Goal: Task Accomplishment & Management: Use online tool/utility

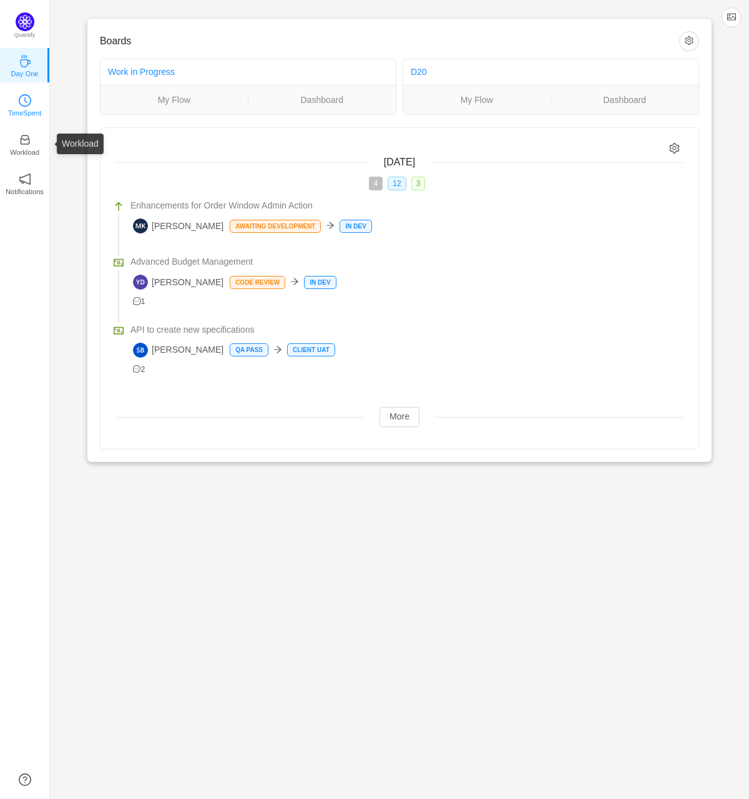
click at [27, 104] on icon "icon: clock-circle" at bounding box center [25, 100] width 12 height 12
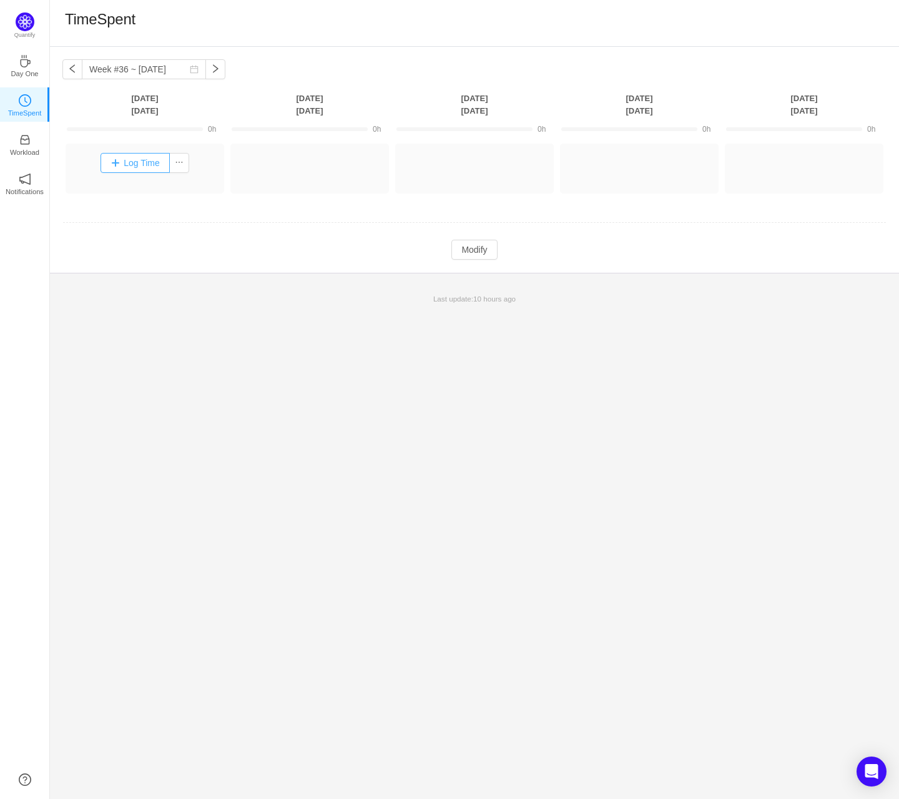
click at [139, 163] on button "Log Time" at bounding box center [135, 163] width 69 height 20
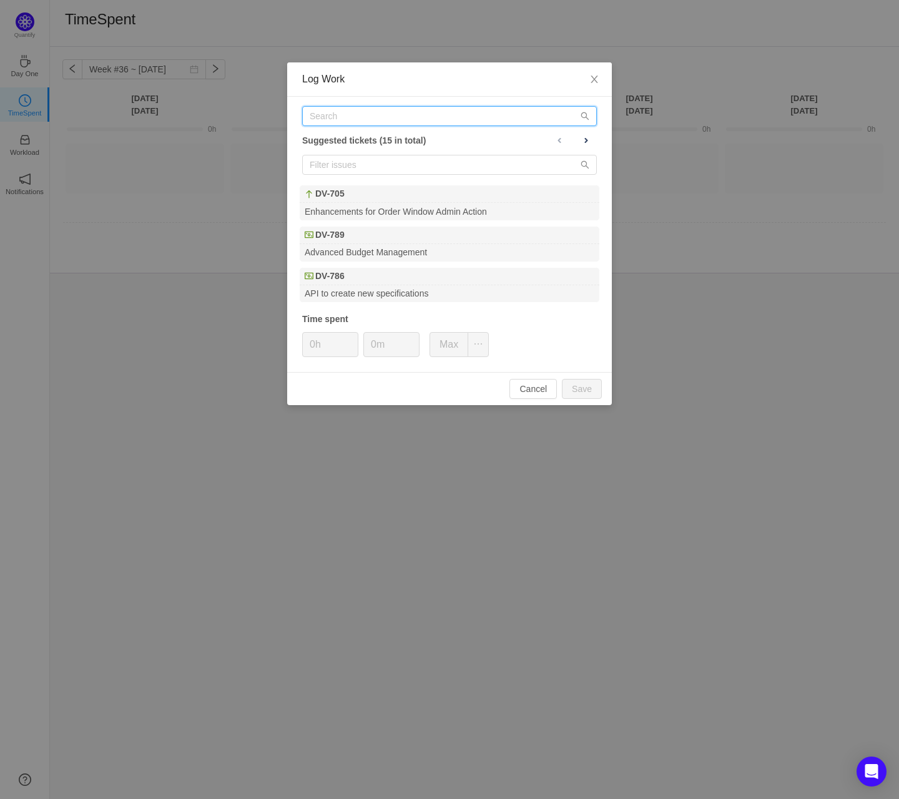
click at [365, 113] on input "text" at bounding box center [449, 116] width 295 height 20
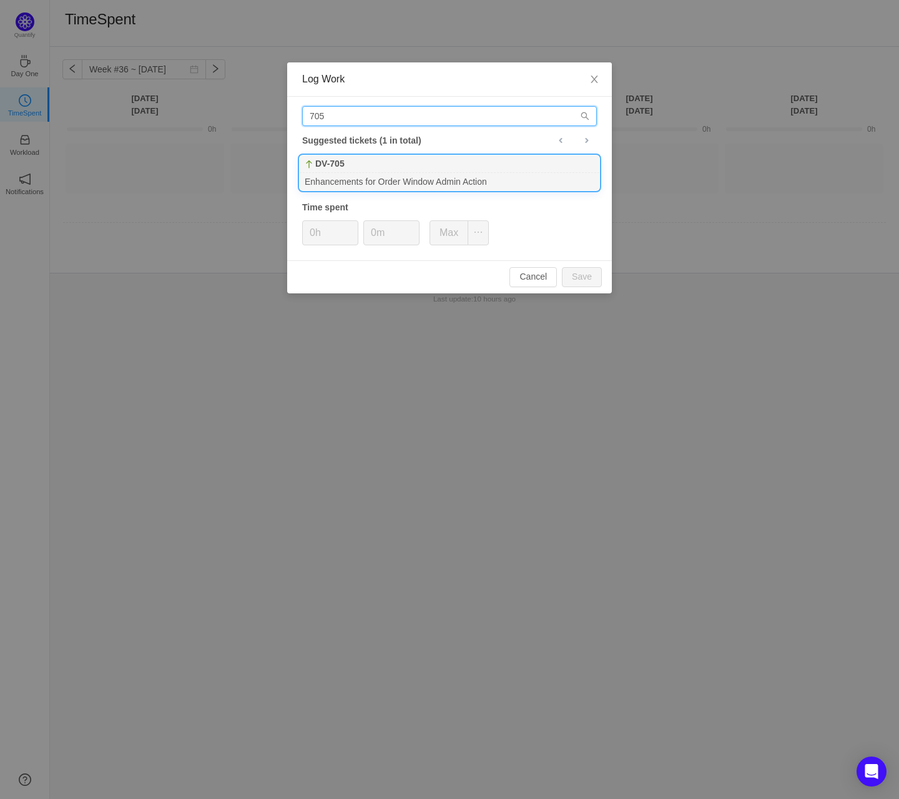
type input "705"
click at [365, 162] on div "DV-705" at bounding box center [450, 164] width 300 height 17
type input "1h"
click at [562, 267] on button "Save" at bounding box center [582, 277] width 40 height 20
type input "0h"
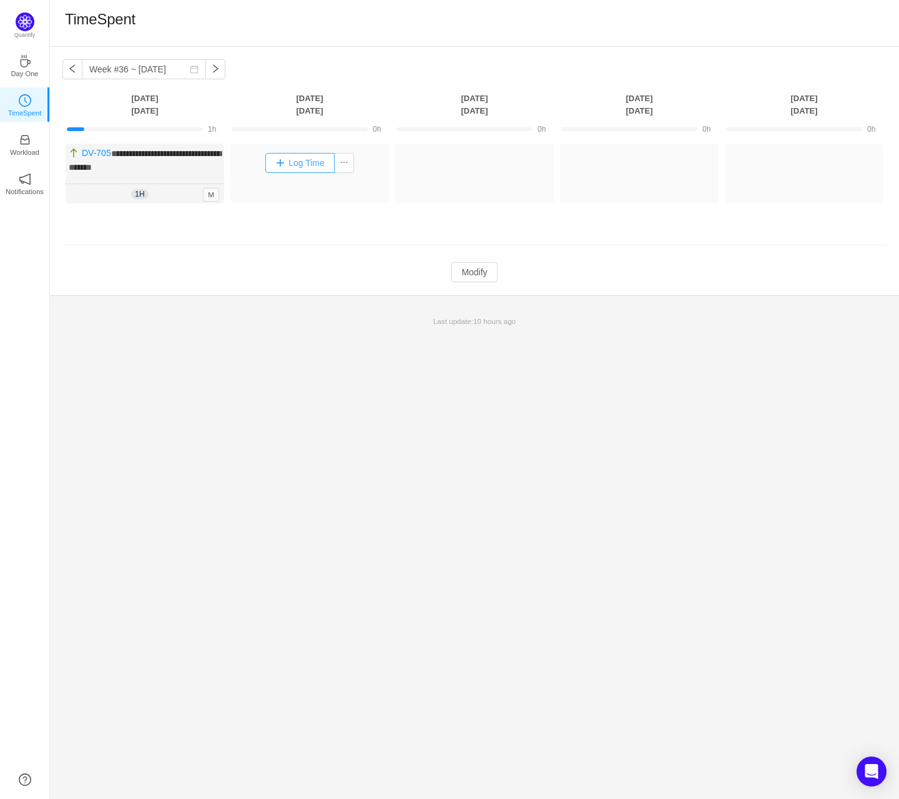
click at [297, 158] on button "Log Time" at bounding box center [299, 163] width 69 height 20
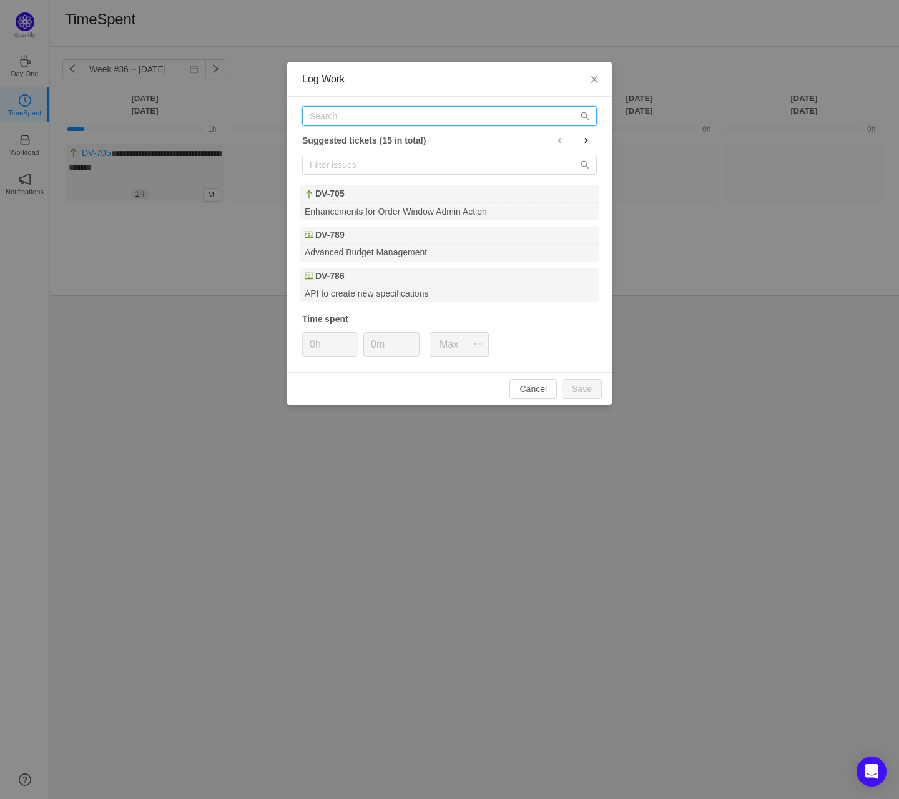
click at [351, 123] on input "text" at bounding box center [449, 116] width 295 height 20
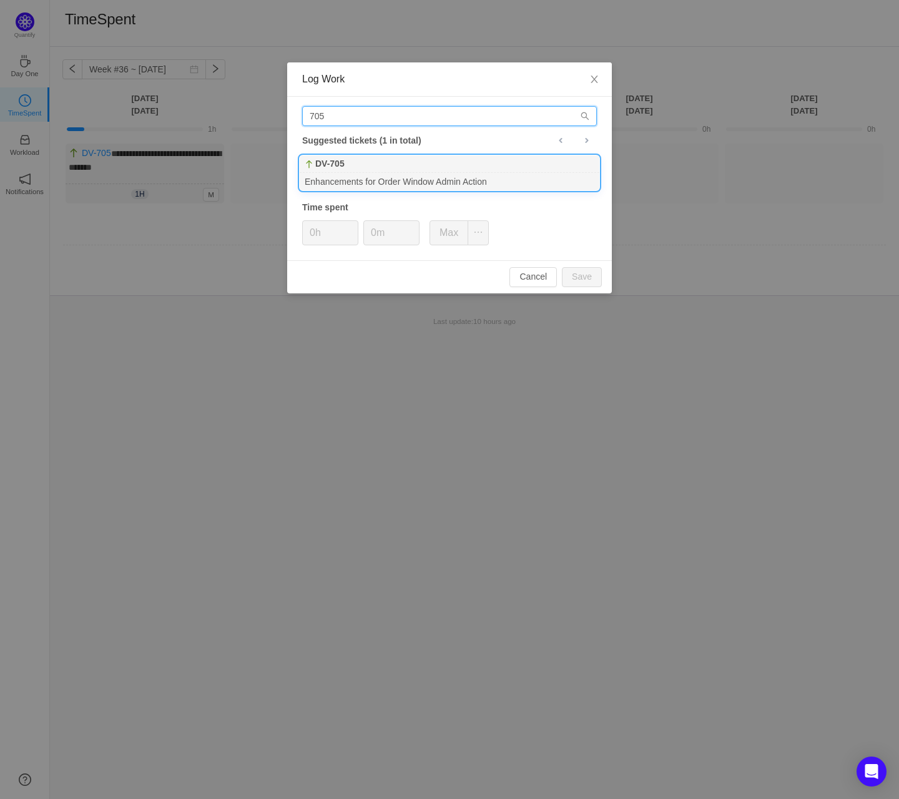
type input "705"
click at [349, 167] on div "DV-705" at bounding box center [450, 164] width 300 height 17
click at [576, 273] on button "Save" at bounding box center [582, 277] width 40 height 20
type input "0h"
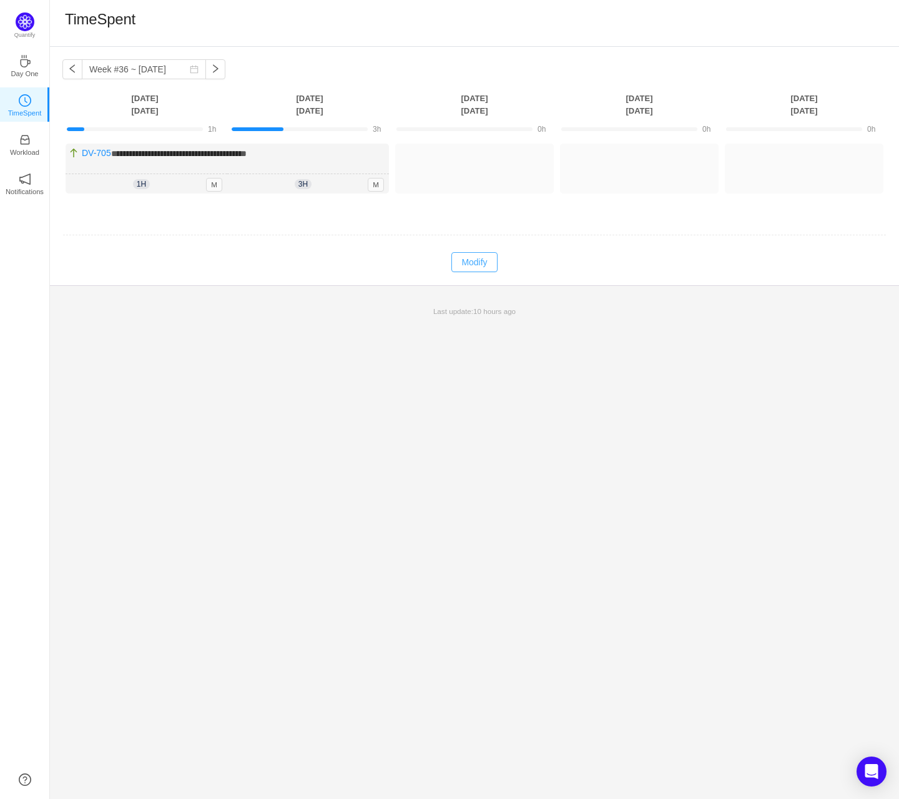
click at [470, 258] on button "Modify" at bounding box center [475, 262] width 46 height 20
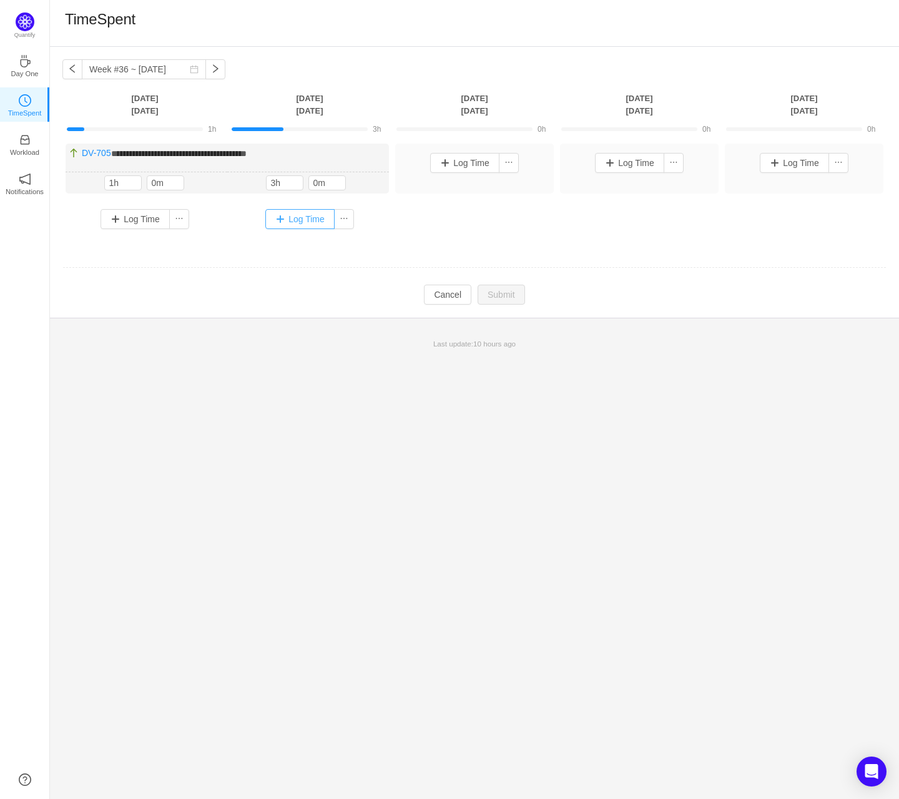
click at [302, 215] on button "Log Time" at bounding box center [299, 219] width 69 height 20
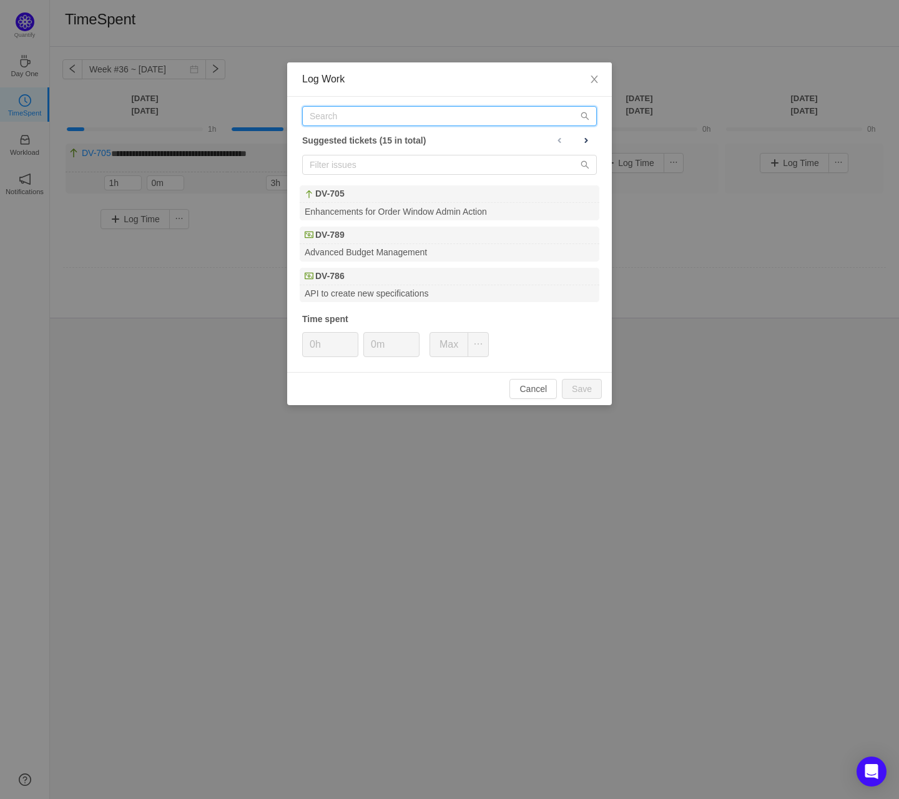
click at [395, 109] on input "text" at bounding box center [449, 116] width 295 height 20
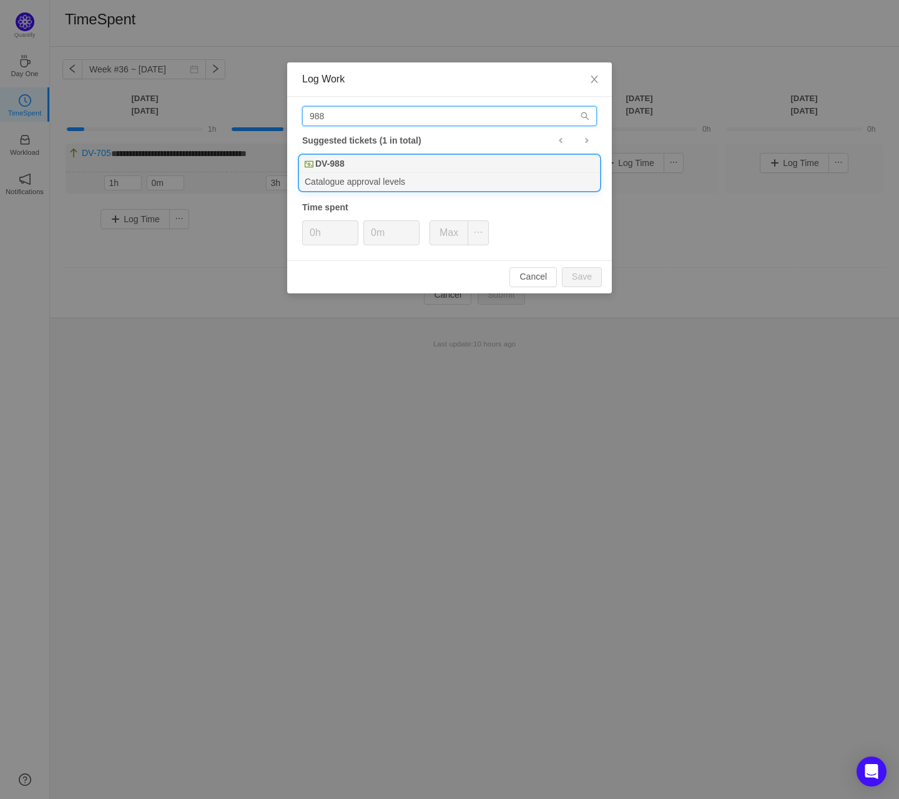
type input "988"
click at [325, 156] on div "DV-988" at bounding box center [450, 164] width 300 height 17
type input "2h"
type input "30m"
click at [562, 267] on button "Save" at bounding box center [582, 277] width 40 height 20
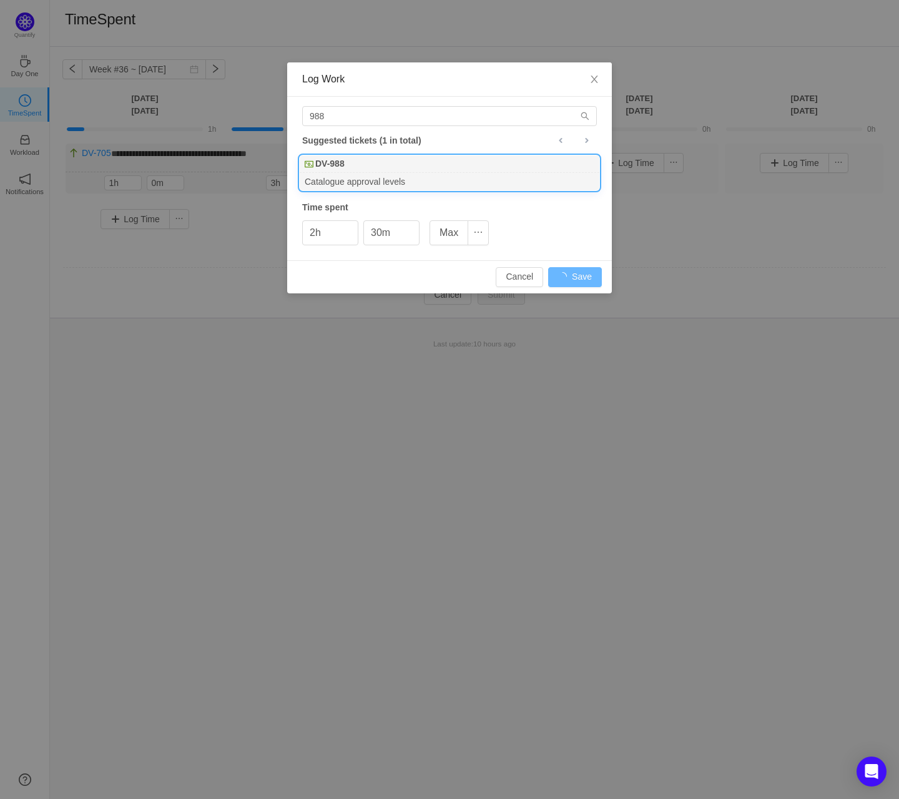
type input "0h"
type input "0m"
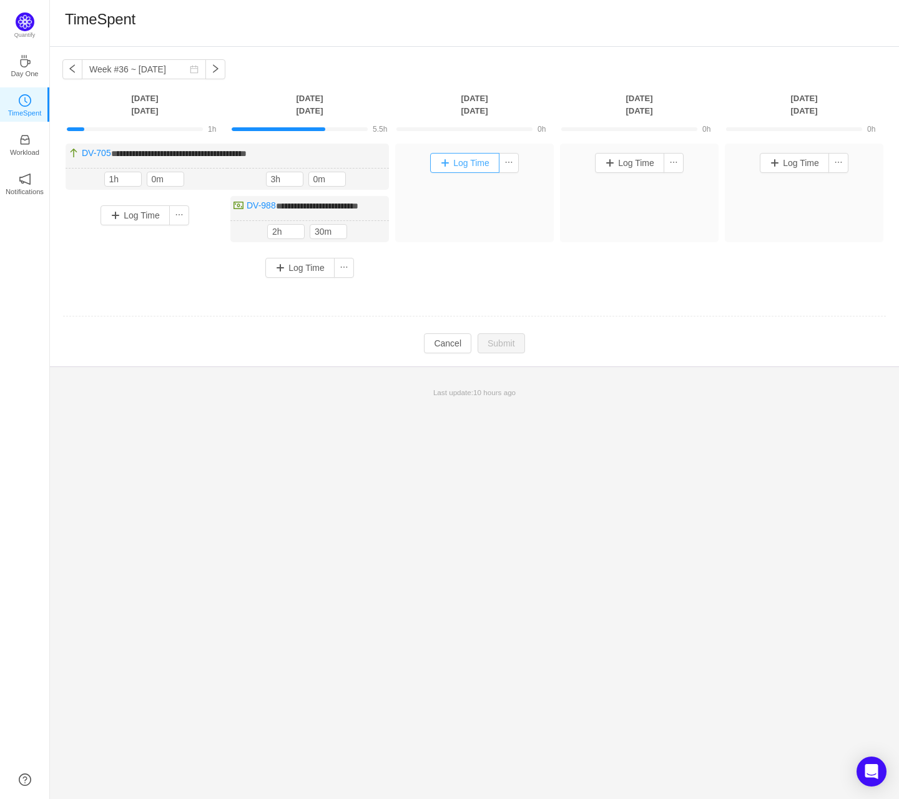
click at [460, 163] on button "Log Time" at bounding box center [464, 163] width 69 height 20
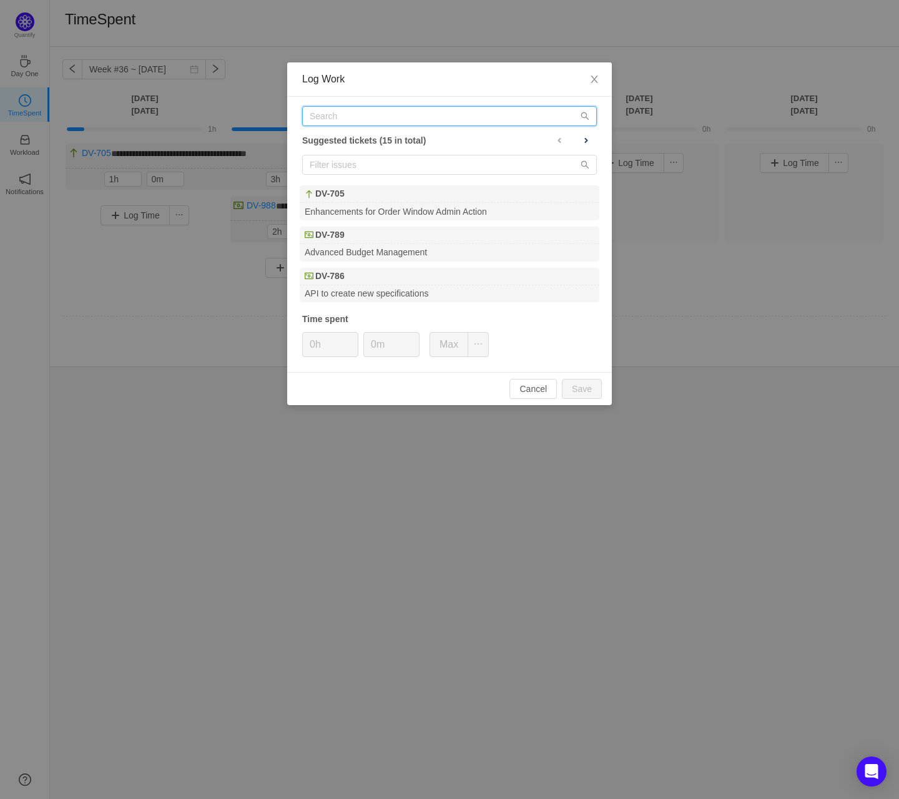
click at [413, 119] on input "text" at bounding box center [449, 116] width 295 height 20
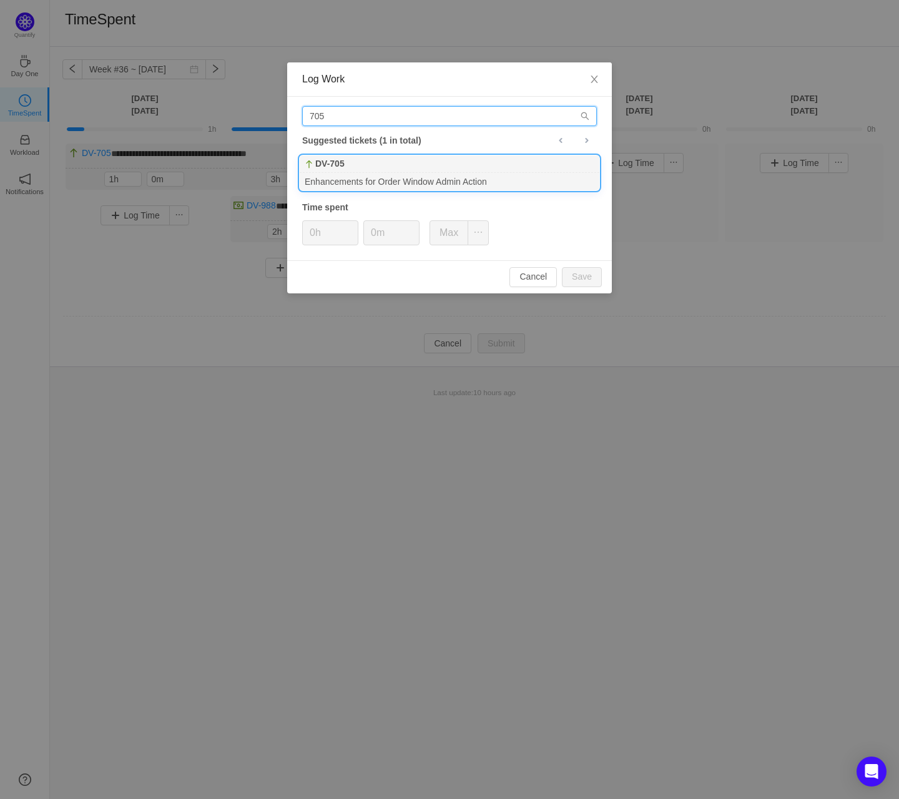
type input "705"
click at [353, 179] on div "Enhancements for Order Window Admin Action" at bounding box center [450, 181] width 300 height 17
click at [595, 281] on button "Save" at bounding box center [582, 277] width 40 height 20
type input "0h"
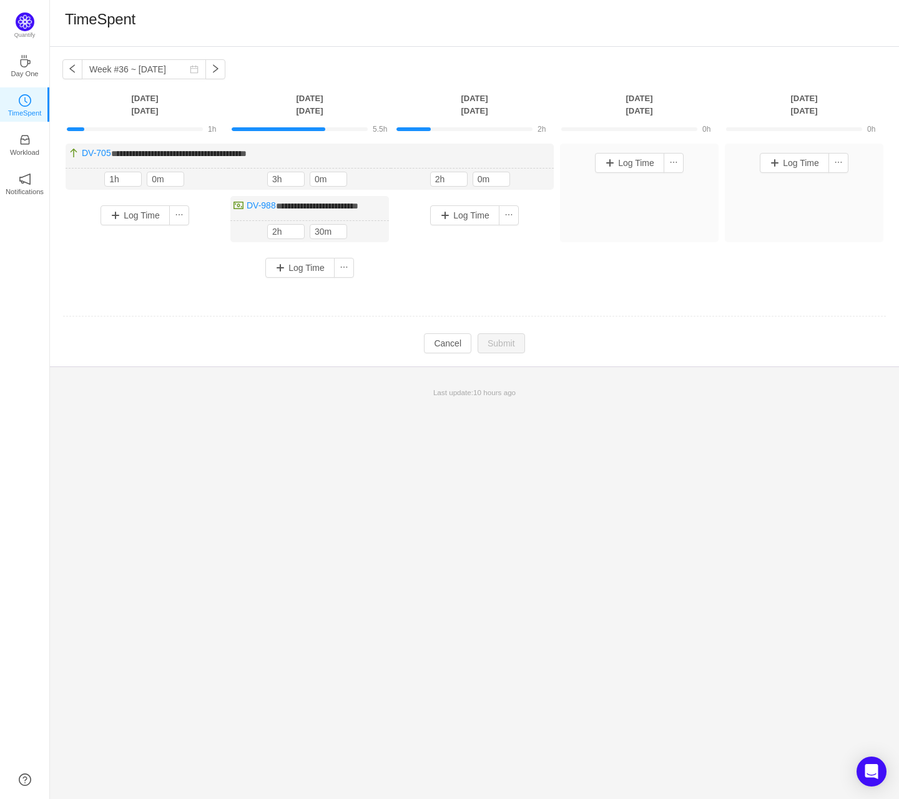
click at [470, 233] on div "Log Time" at bounding box center [474, 230] width 159 height 69
click at [471, 221] on button "Log Time" at bounding box center [464, 215] width 69 height 20
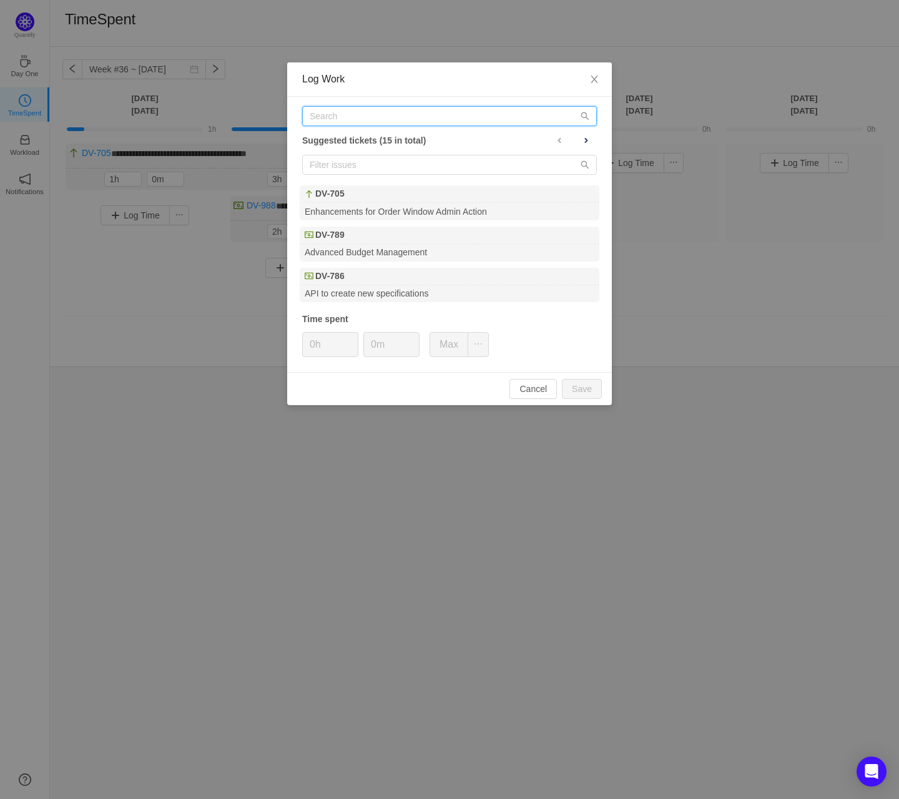
click at [428, 108] on input "text" at bounding box center [449, 116] width 295 height 20
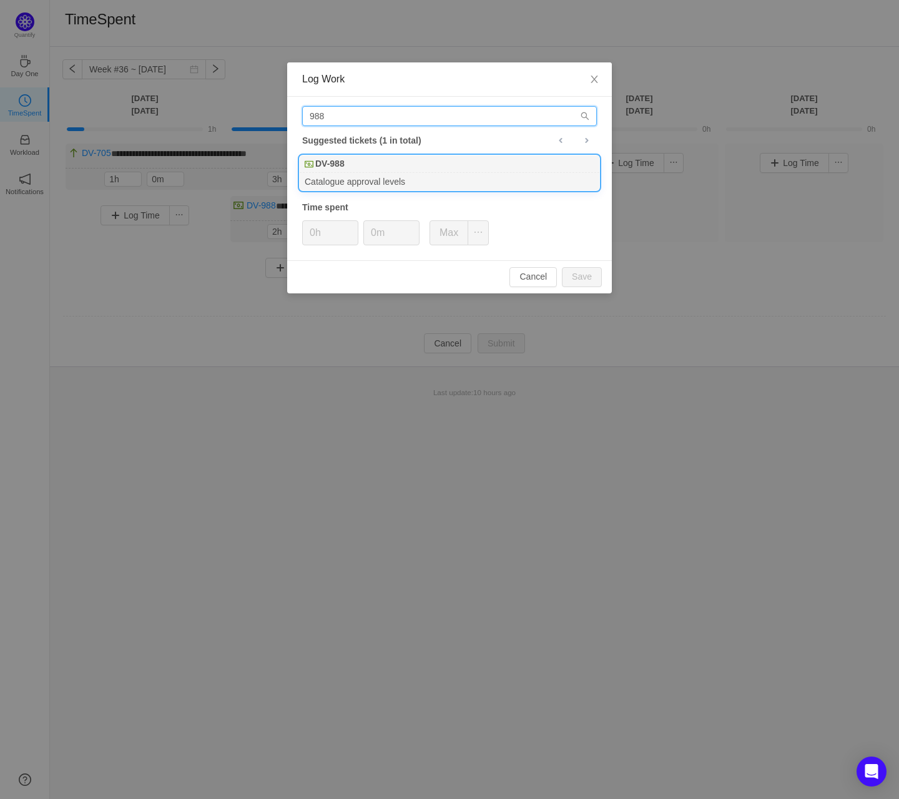
type input "988"
click at [367, 177] on div "Catalogue approval levels" at bounding box center [450, 181] width 300 height 17
type input "3h"
click at [562, 267] on button "Save" at bounding box center [582, 277] width 40 height 20
type input "0h"
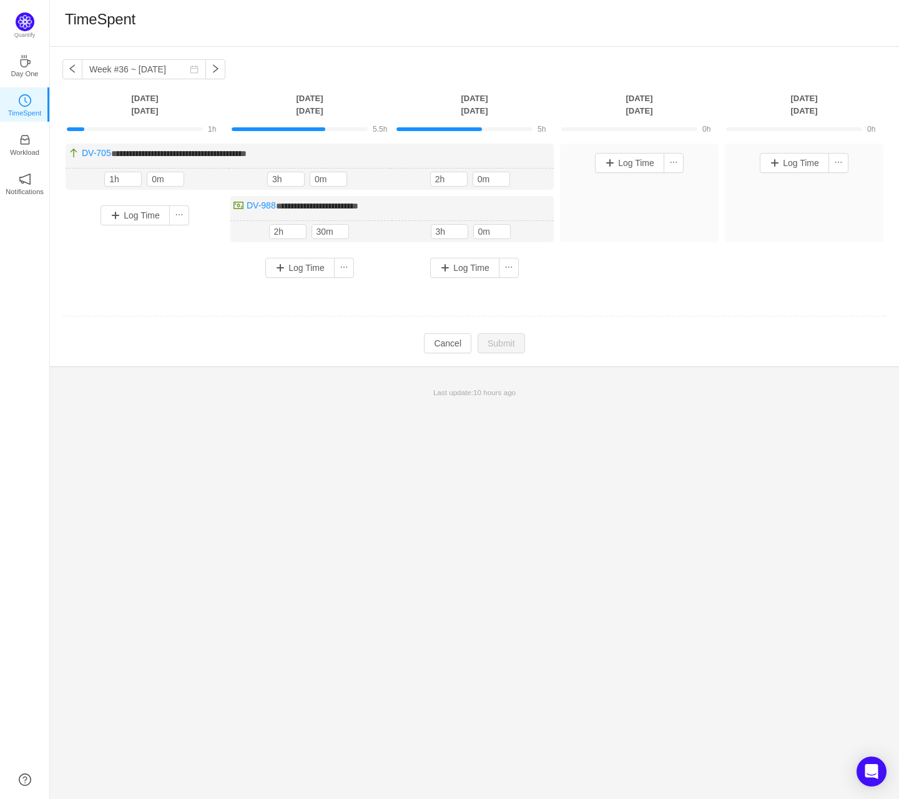
click at [629, 190] on div "Log Time" at bounding box center [639, 193] width 159 height 99
click at [625, 165] on button "Log Time" at bounding box center [629, 163] width 69 height 20
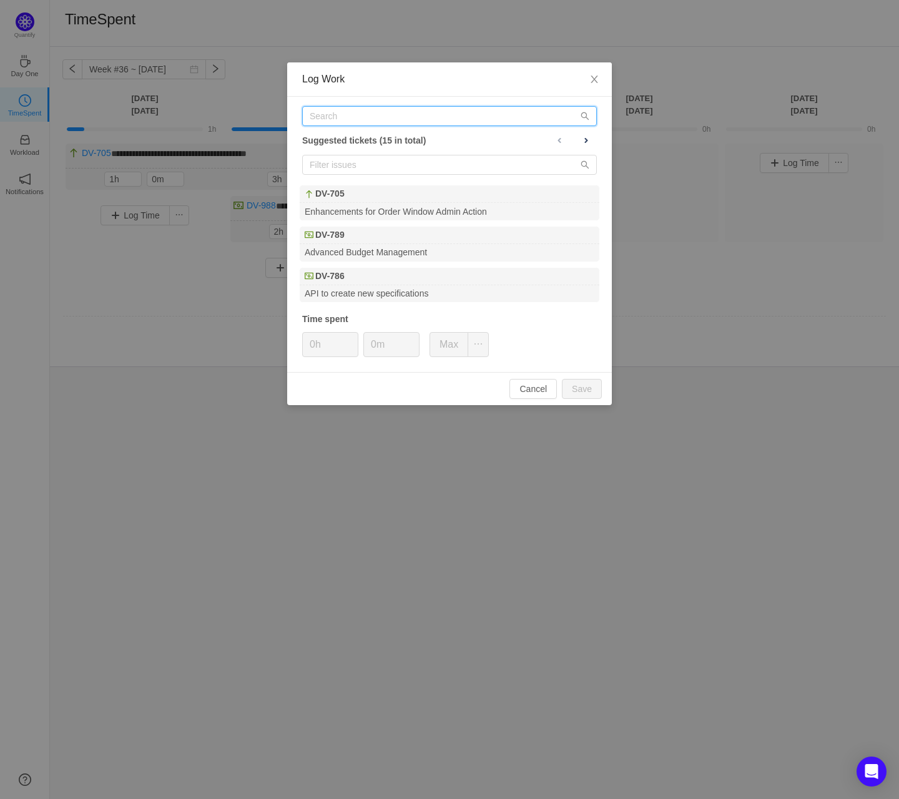
drag, startPoint x: 420, startPoint y: 119, endPoint x: 415, endPoint y: 122, distance: 6.4
click at [416, 120] on input "text" at bounding box center [449, 116] width 295 height 20
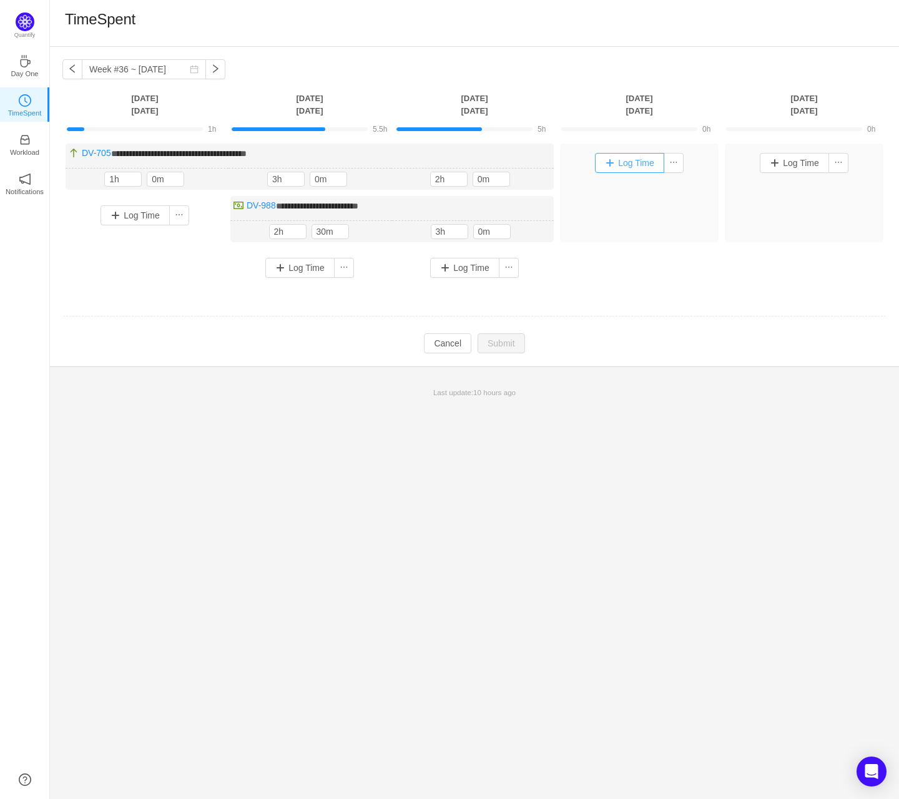
click at [641, 161] on button "Log Time" at bounding box center [629, 163] width 69 height 20
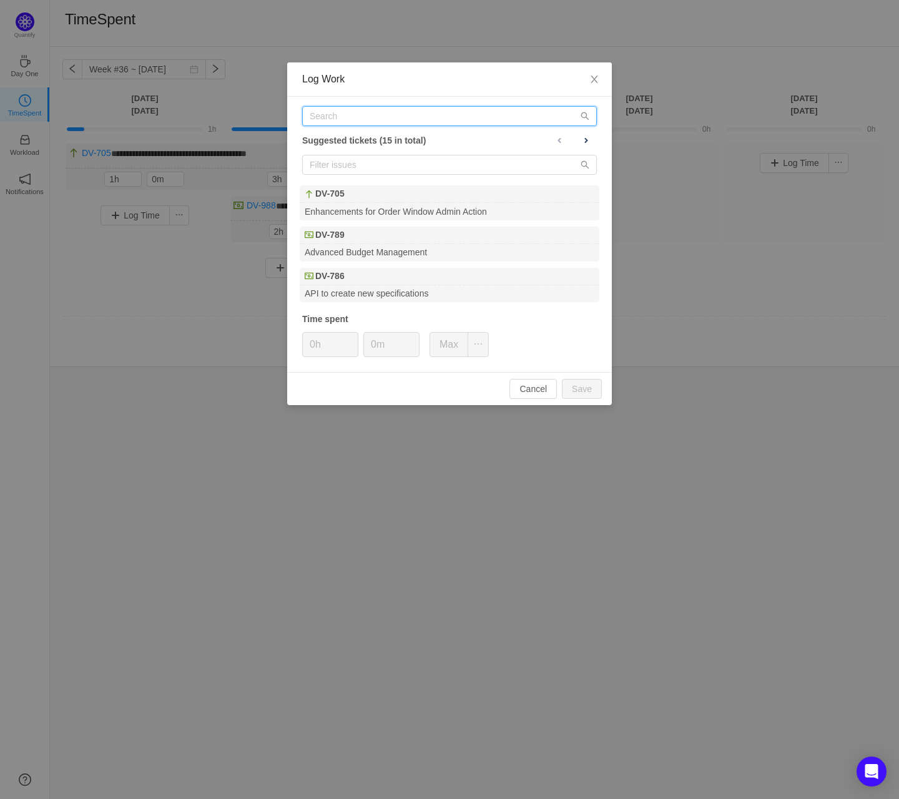
click at [503, 117] on input "text" at bounding box center [449, 116] width 295 height 20
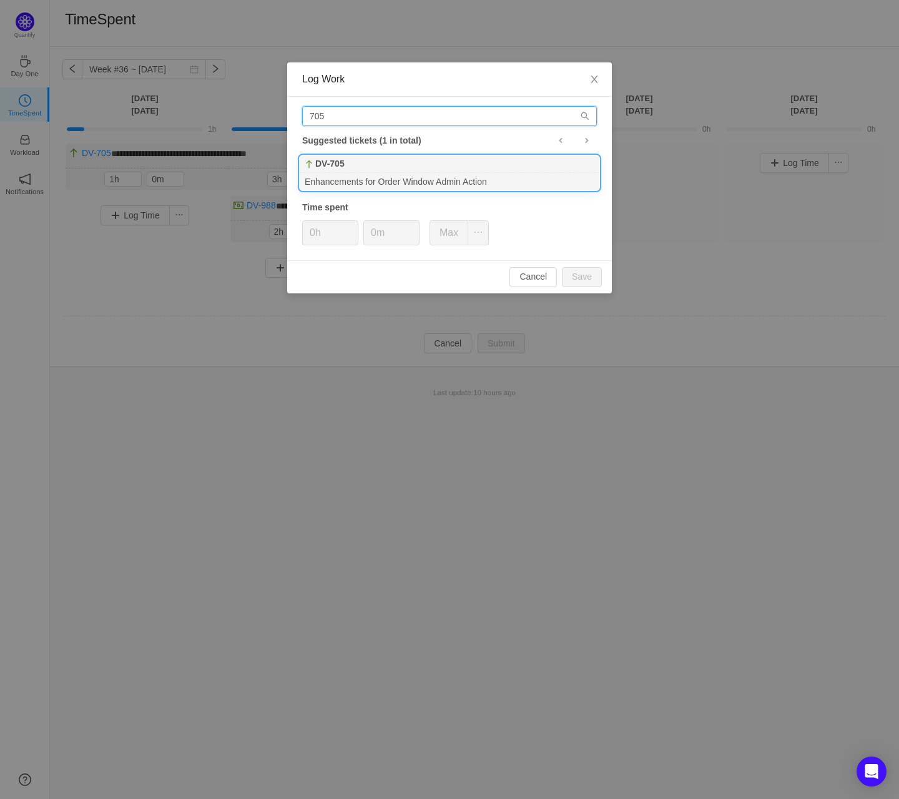
type input "705"
click at [378, 164] on div "DV-705" at bounding box center [450, 164] width 300 height 17
type input "1h"
type input "30m"
click at [562, 267] on button "Save" at bounding box center [582, 277] width 40 height 20
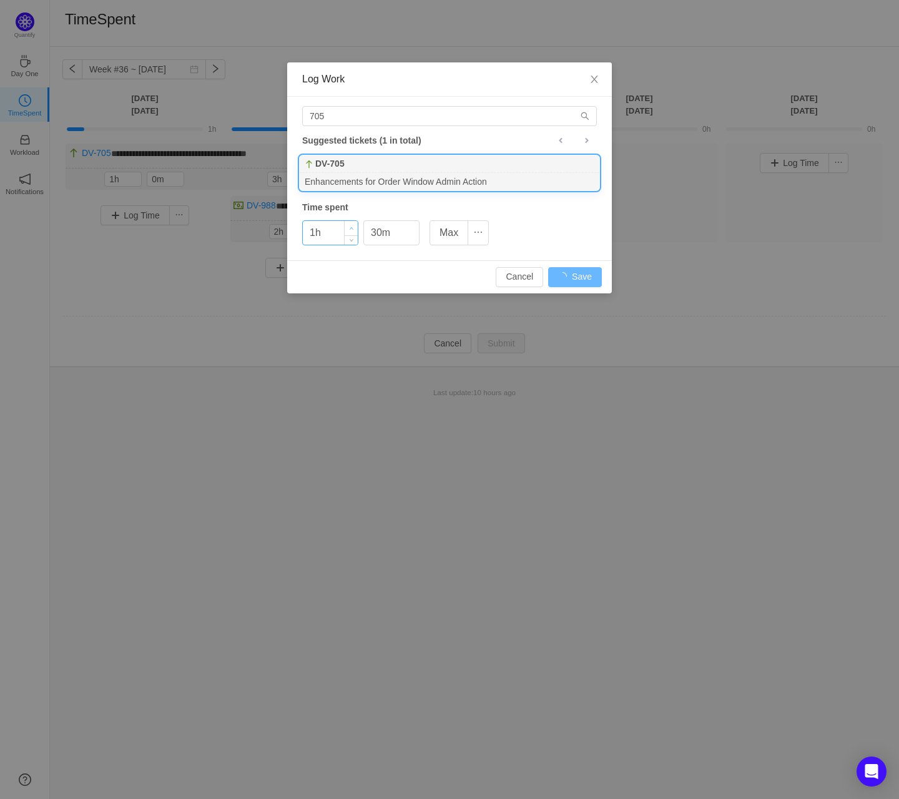
type input "0h"
type input "0m"
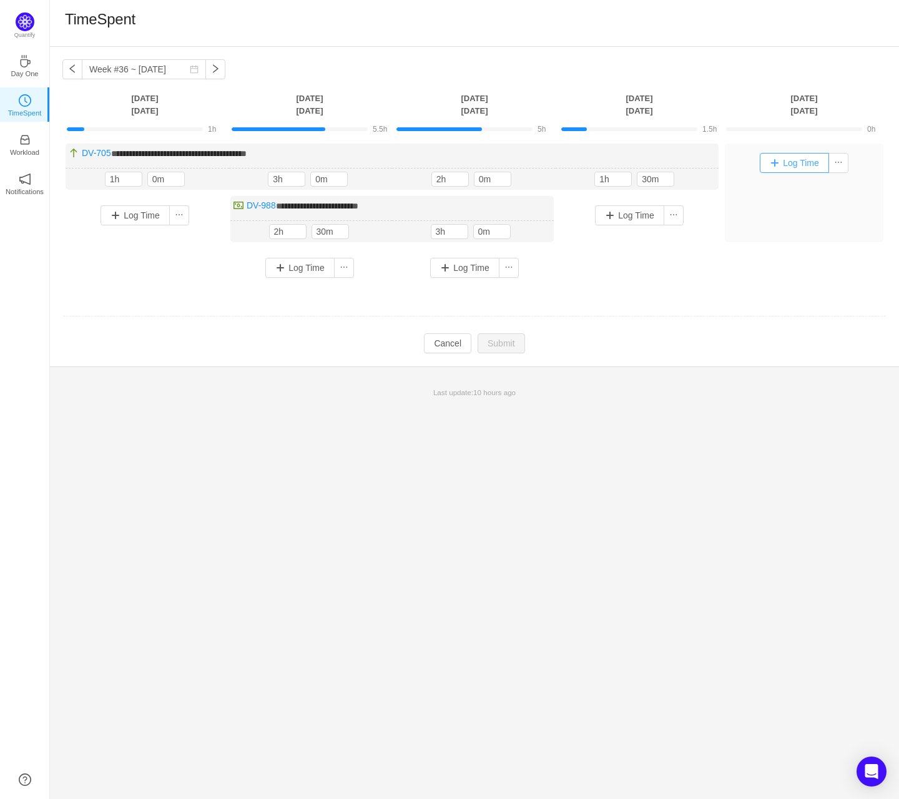
click at [749, 166] on button "Log Time" at bounding box center [794, 163] width 69 height 20
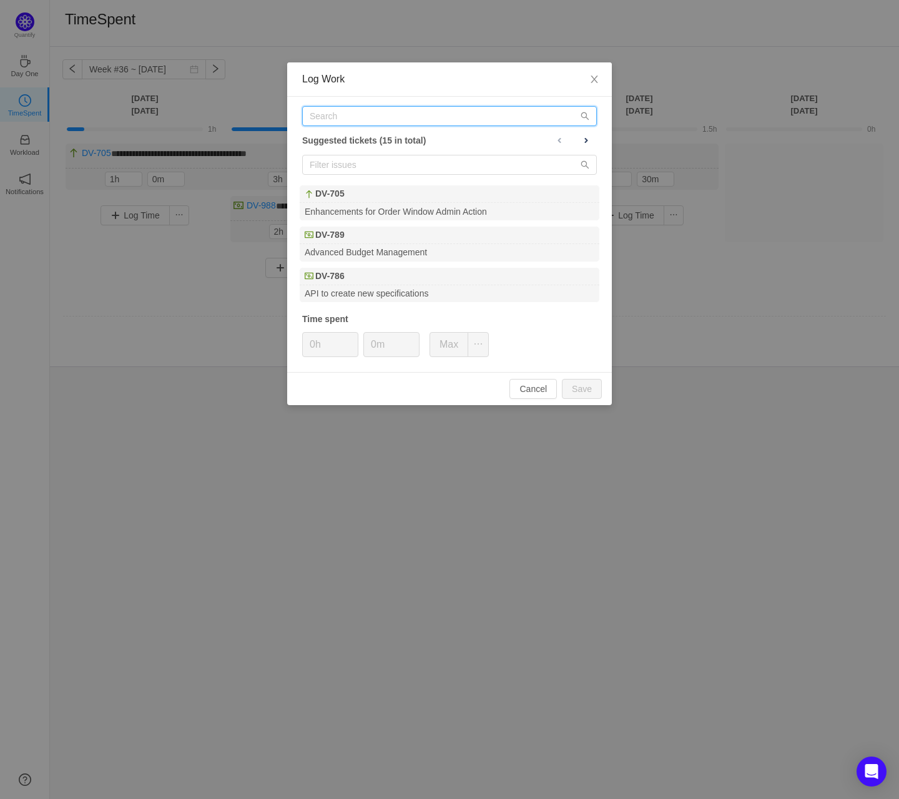
click at [447, 109] on input "text" at bounding box center [449, 116] width 295 height 20
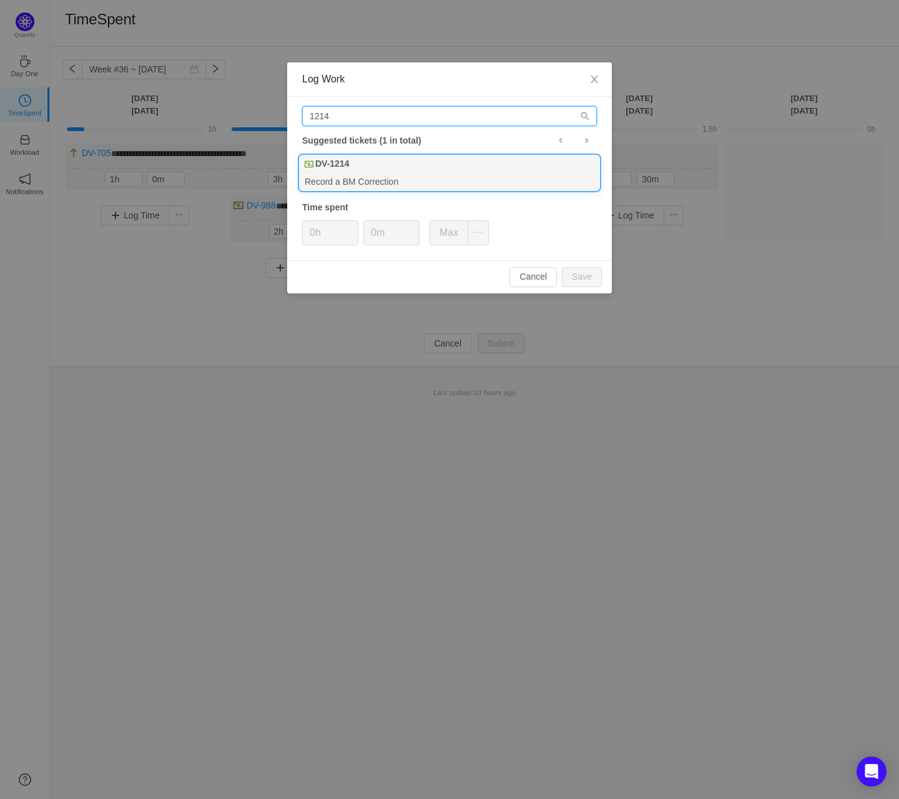
type input "1214"
click at [383, 159] on div "DV-1214" at bounding box center [450, 164] width 300 height 17
type input "2h"
type input "30m"
click at [562, 267] on button "Save" at bounding box center [582, 277] width 40 height 20
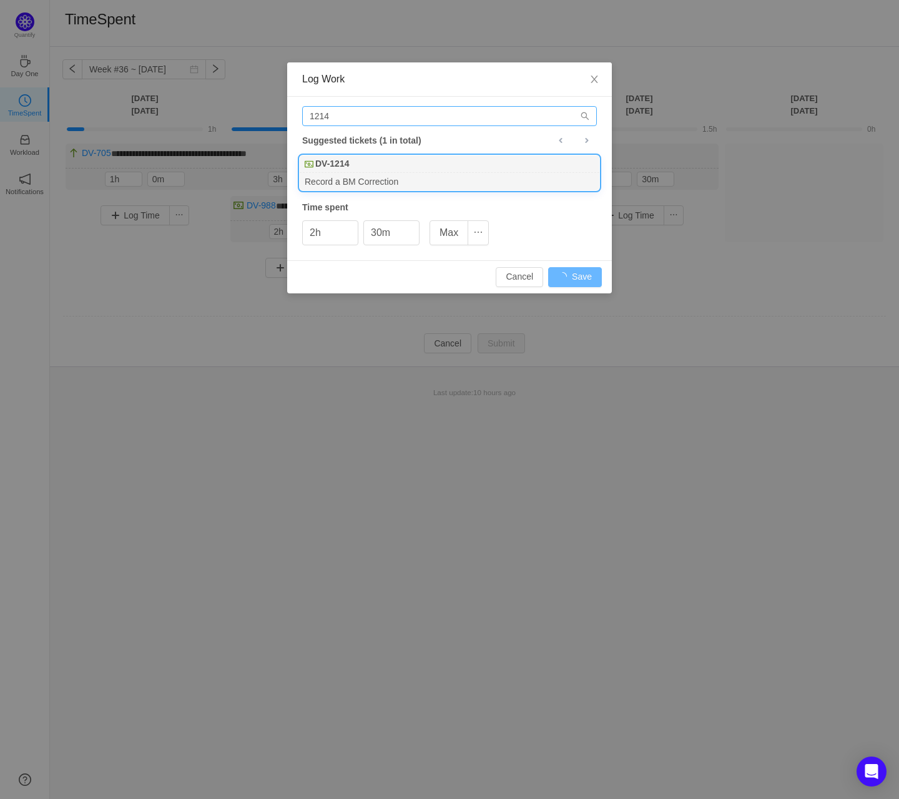
type input "0h"
type input "0m"
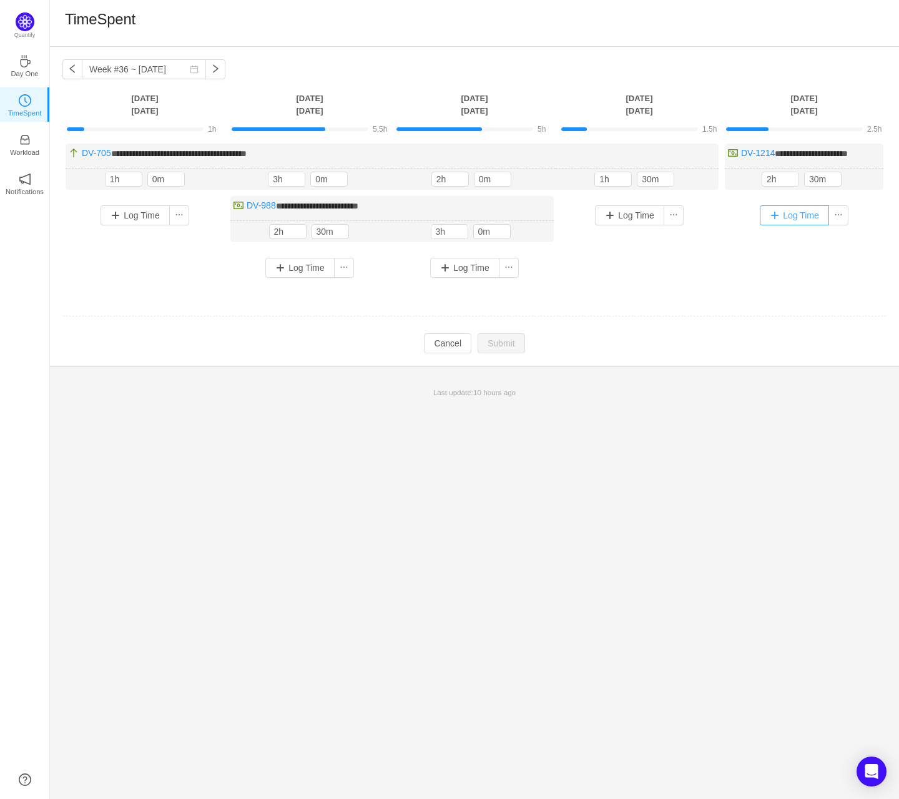
click at [749, 217] on button "Log Time" at bounding box center [794, 215] width 69 height 20
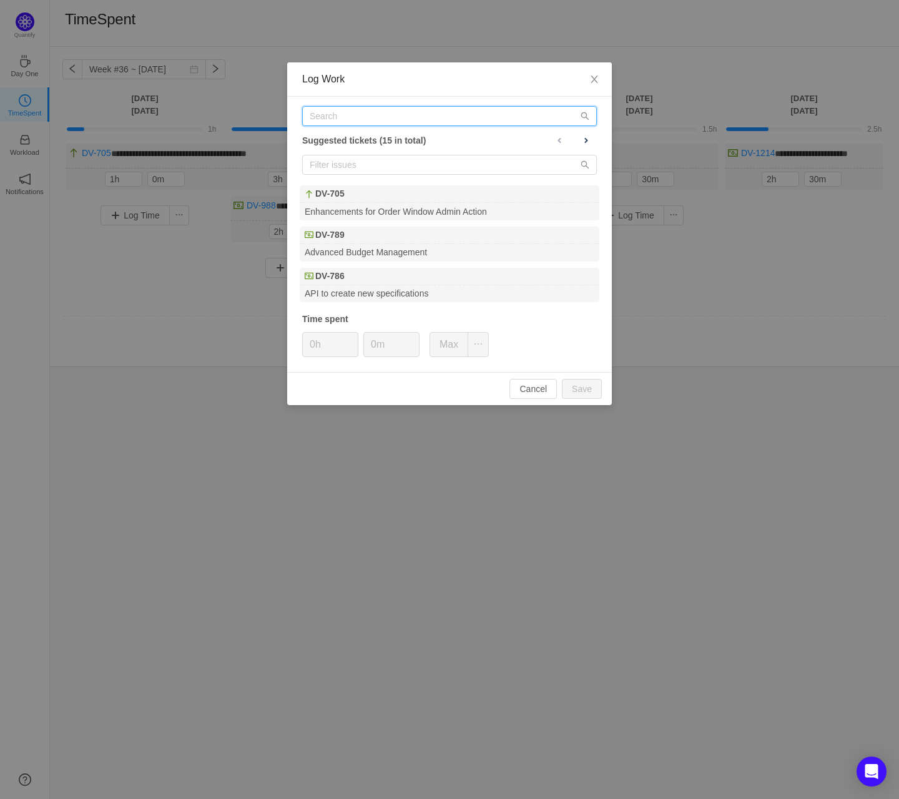
click at [462, 115] on input "text" at bounding box center [449, 116] width 295 height 20
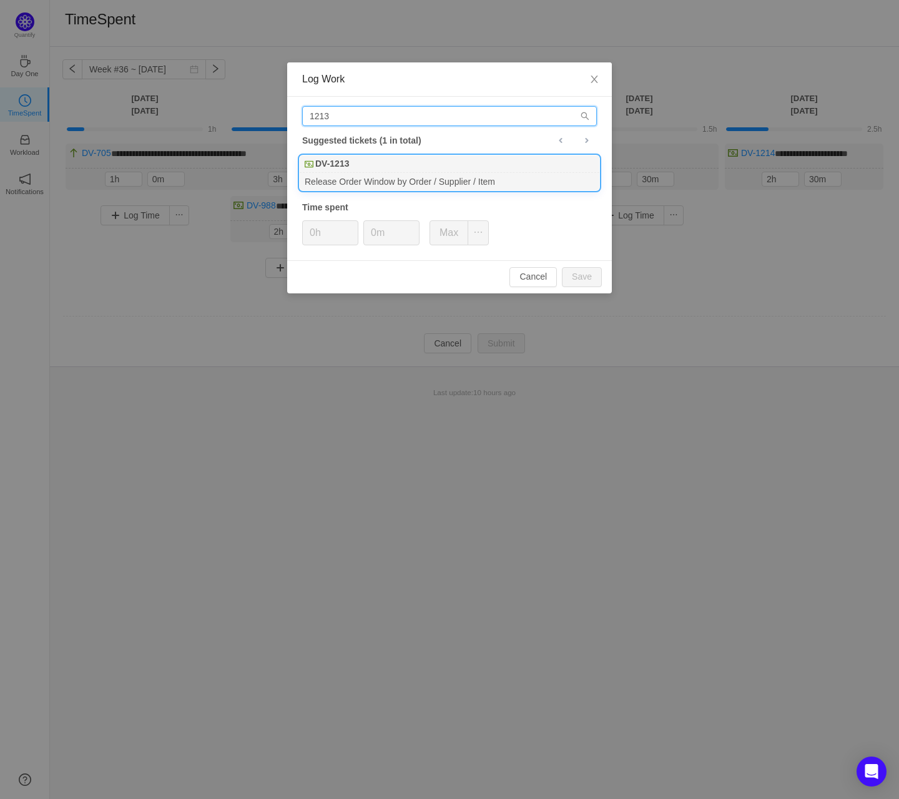
type input "1213"
click at [448, 174] on div "Release Order Window by Order / Supplier / Item" at bounding box center [450, 181] width 300 height 17
type input "2h"
type input "30m"
click at [562, 267] on button "Save" at bounding box center [582, 277] width 40 height 20
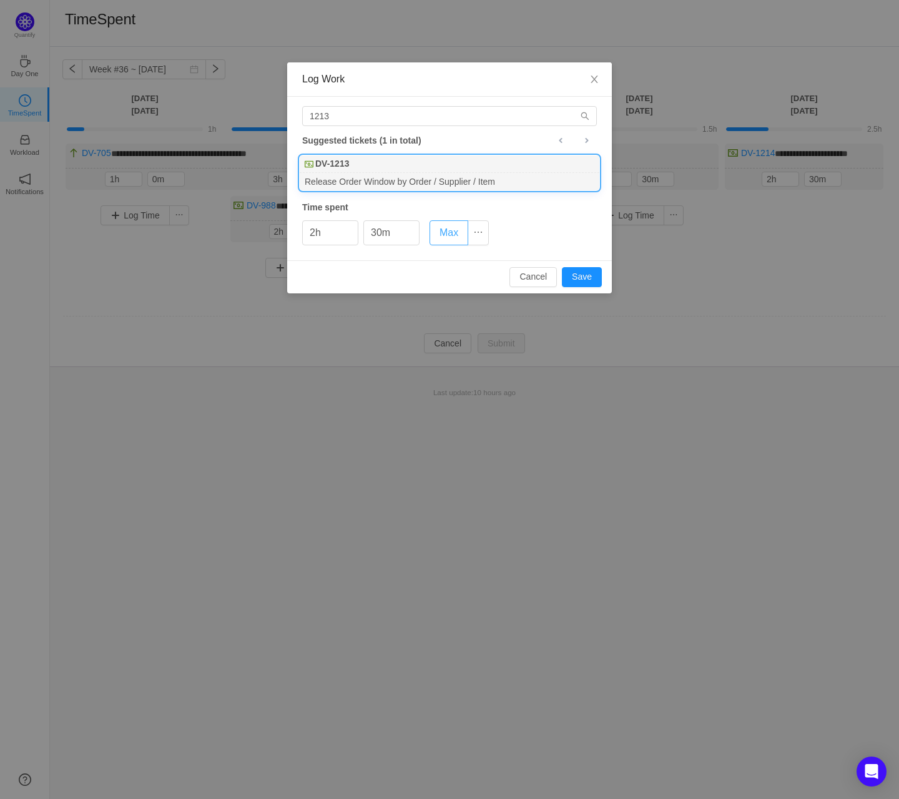
type input "0h"
type input "0m"
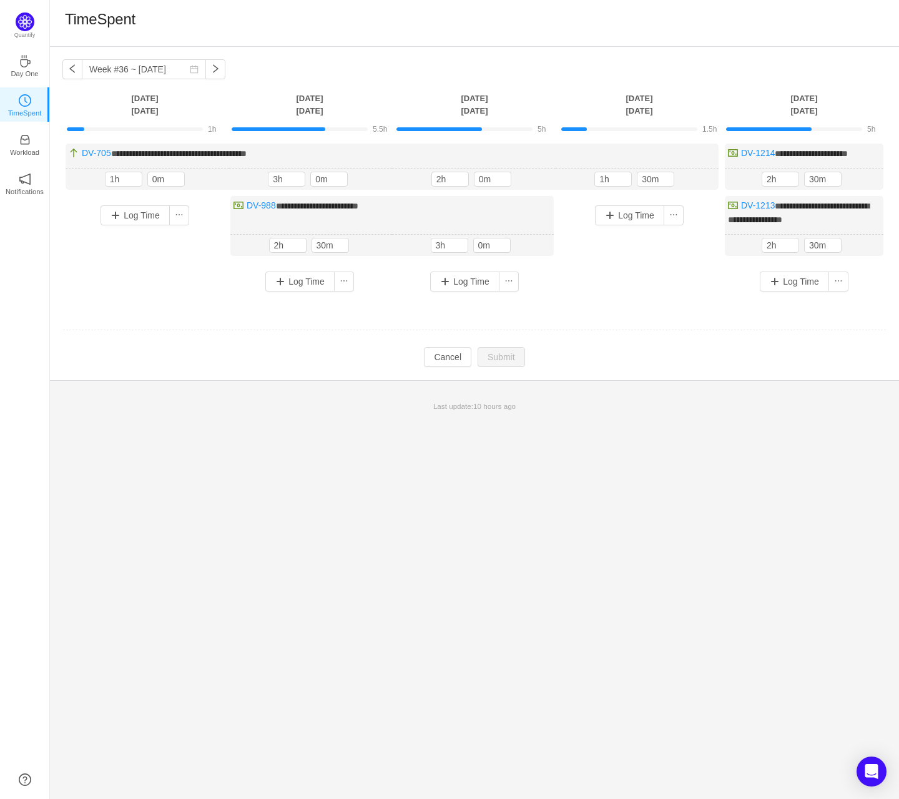
click at [630, 308] on td "**********" at bounding box center [474, 227] width 824 height 176
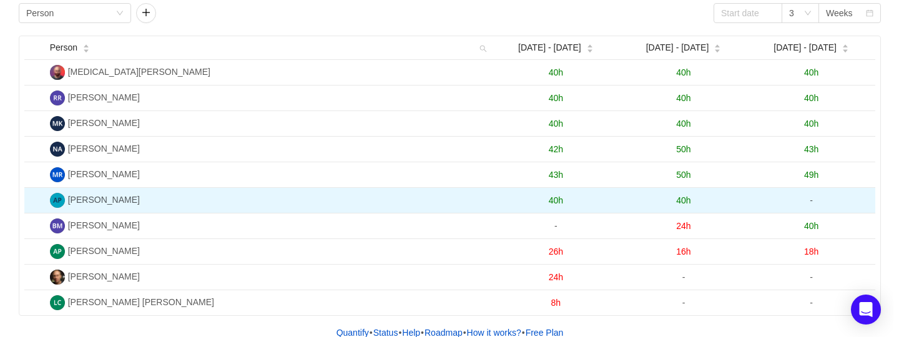
scroll to position [61, 0]
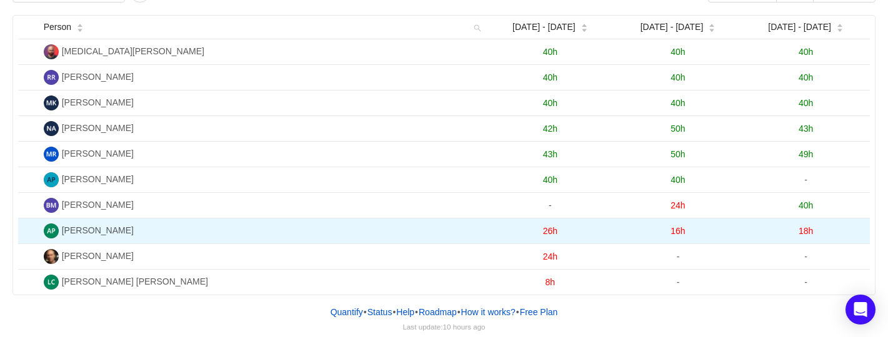
click at [805, 227] on span "18h" at bounding box center [805, 231] width 14 height 10
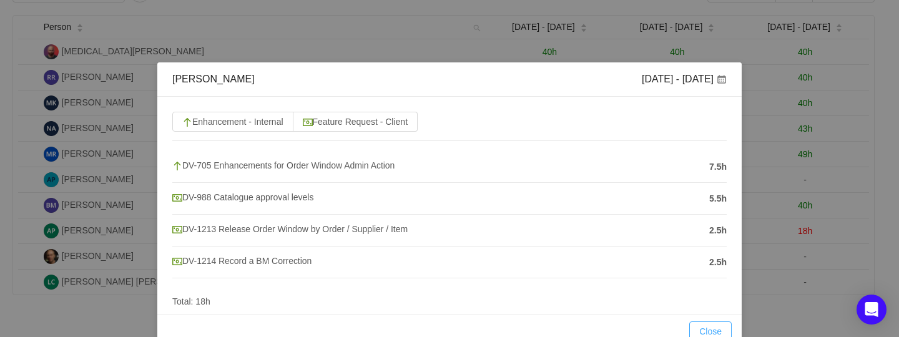
click at [691, 330] on button "Close" at bounding box center [711, 332] width 42 height 20
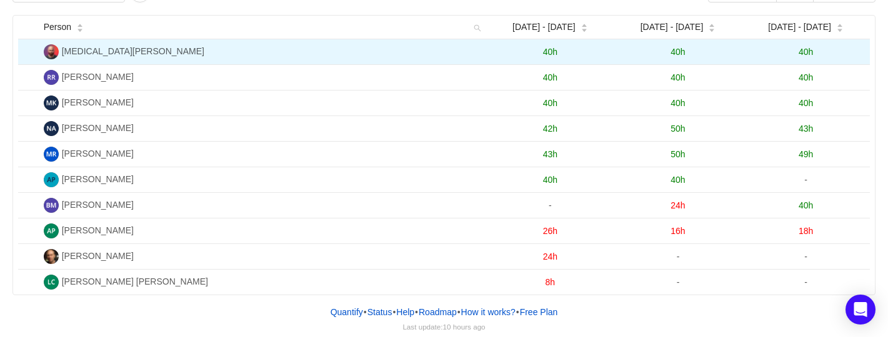
click at [808, 49] on span "40h" at bounding box center [805, 52] width 14 height 10
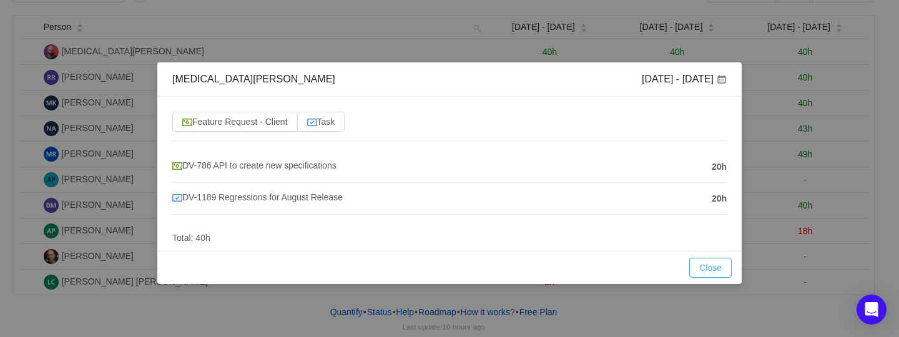
click at [722, 259] on button "Close" at bounding box center [711, 268] width 42 height 20
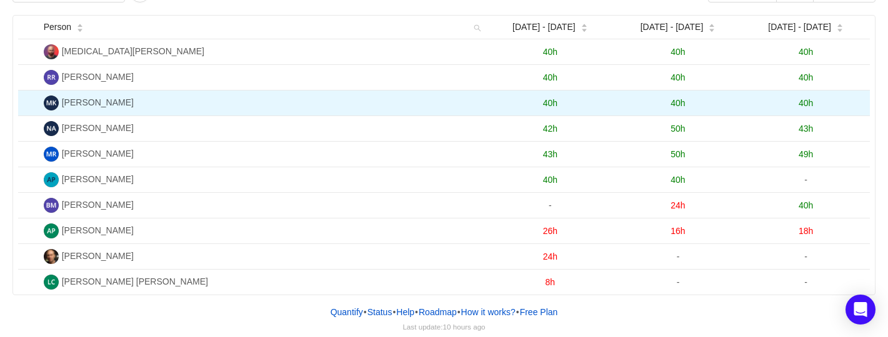
click at [806, 99] on span "40h" at bounding box center [805, 103] width 14 height 10
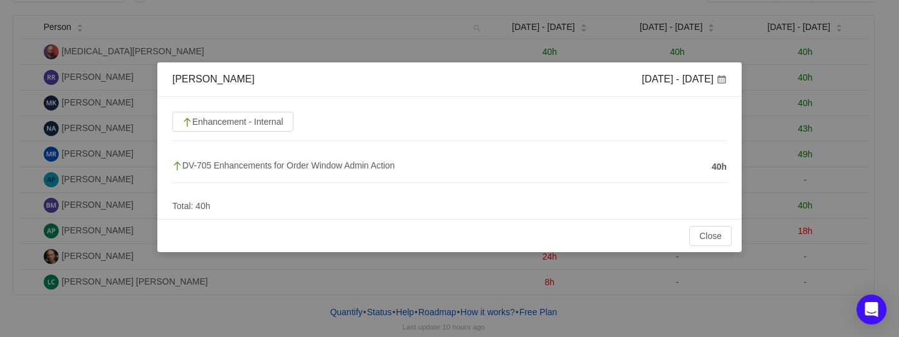
click at [688, 237] on div "Close OK" at bounding box center [449, 236] width 565 height 20
click at [707, 240] on button "Close" at bounding box center [711, 236] width 42 height 20
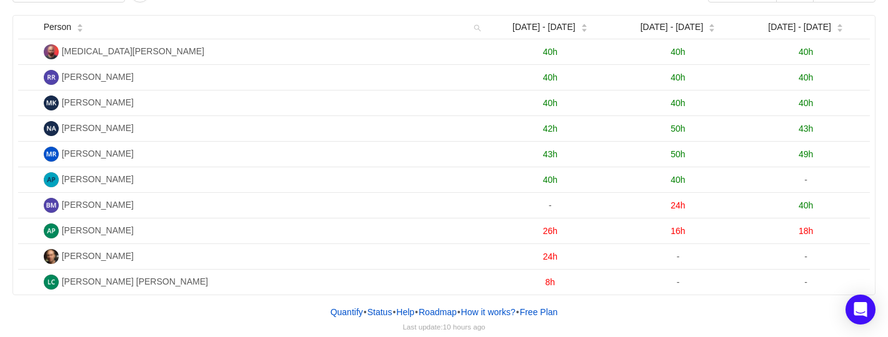
click at [807, 77] on span "40h" at bounding box center [805, 77] width 14 height 10
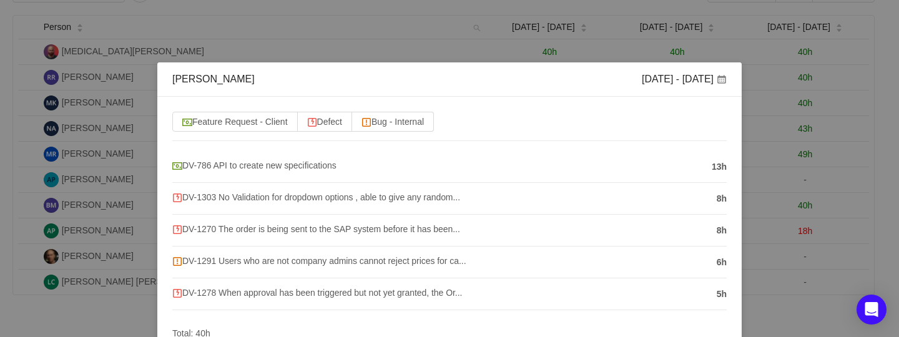
scroll to position [37, 0]
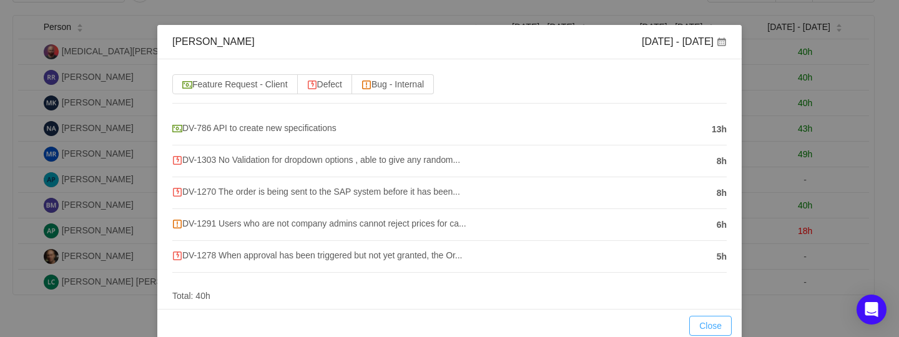
click at [711, 323] on button "Close" at bounding box center [711, 326] width 42 height 20
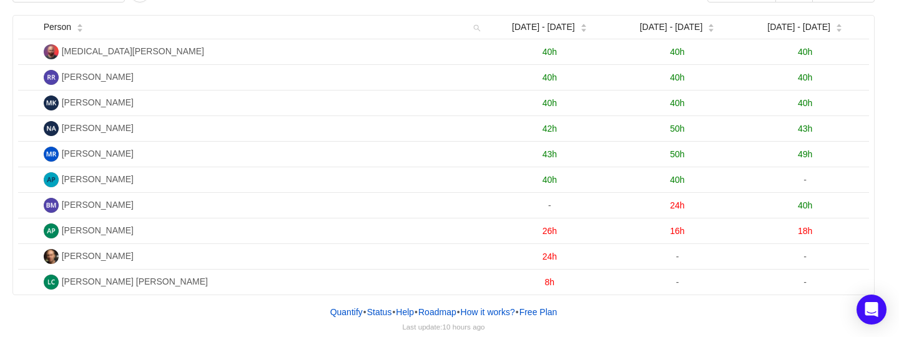
scroll to position [0, 0]
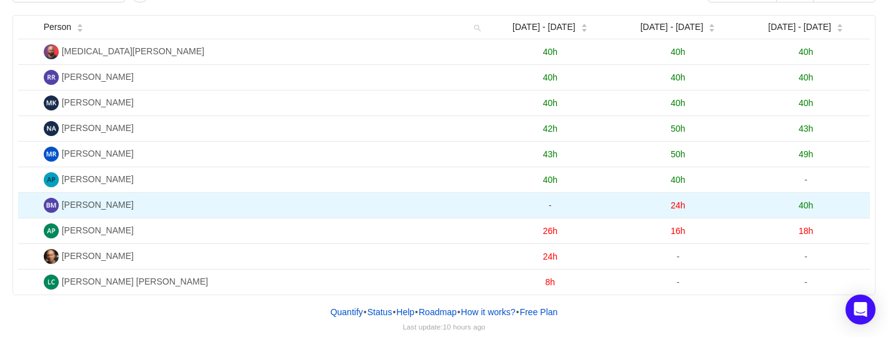
click at [798, 204] on span "40h" at bounding box center [805, 205] width 14 height 10
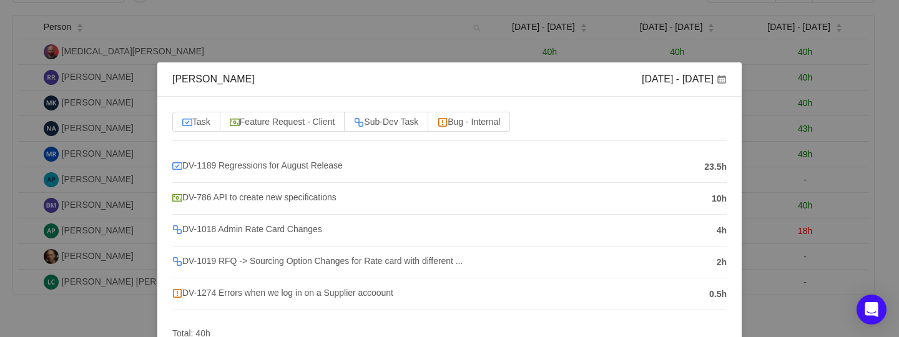
scroll to position [56, 0]
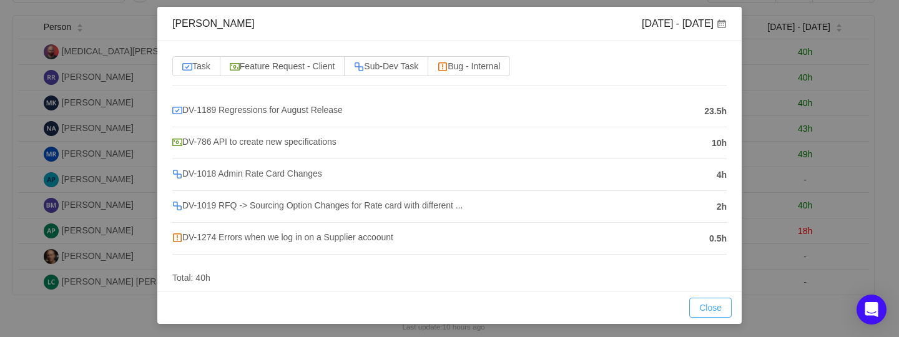
click at [699, 305] on button "Close" at bounding box center [711, 308] width 42 height 20
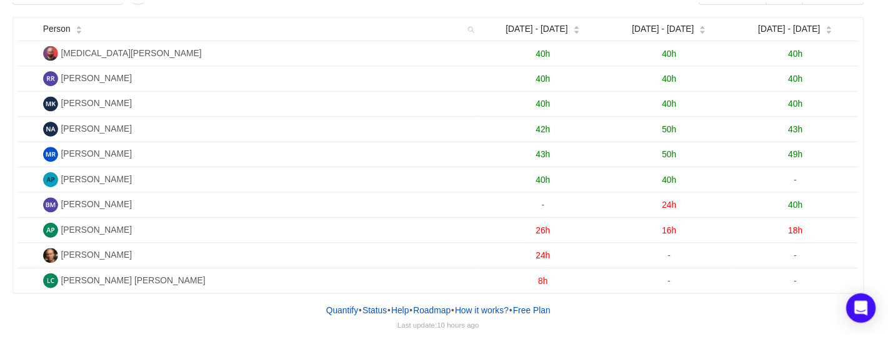
scroll to position [0, 0]
